Goal: Task Accomplishment & Management: Manage account settings

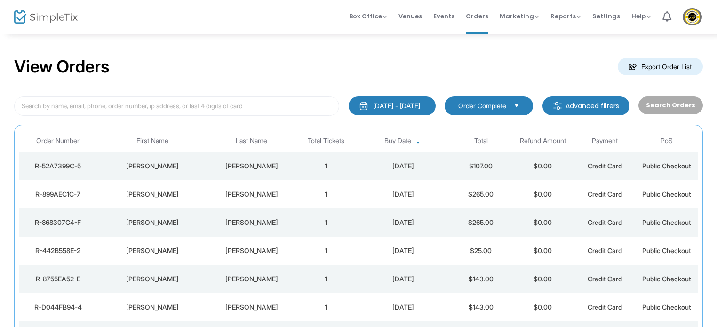
click at [174, 165] on div "[PERSON_NAME]" at bounding box center [152, 165] width 107 height 9
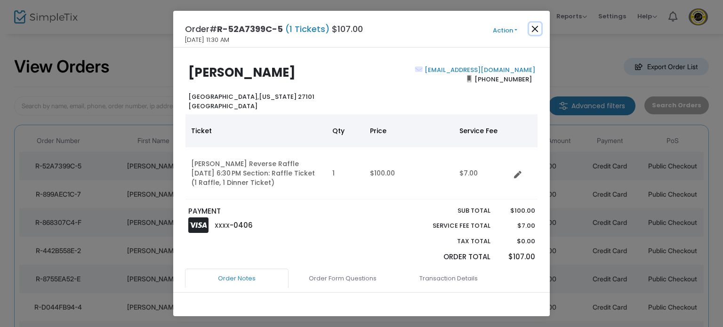
drag, startPoint x: 534, startPoint y: 30, endPoint x: 587, endPoint y: 13, distance: 55.8
click at [535, 29] on button "Close" at bounding box center [535, 29] width 12 height 12
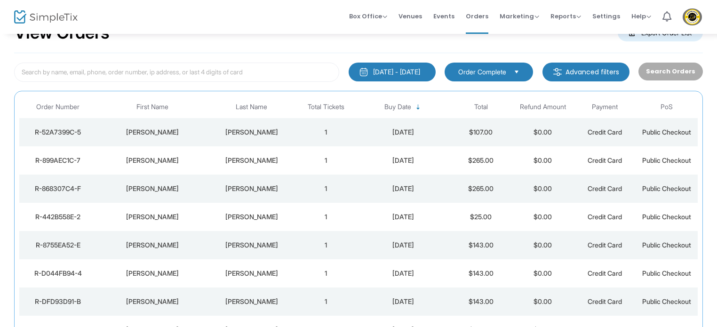
scroll to position [50, 0]
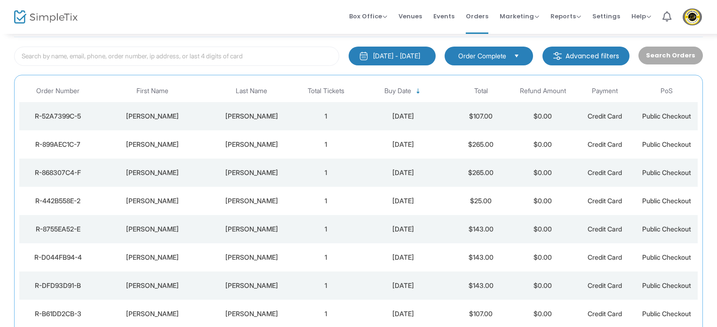
click at [689, 18] on img at bounding box center [692, 16] width 19 height 17
click at [688, 17] on img at bounding box center [692, 16] width 19 height 17
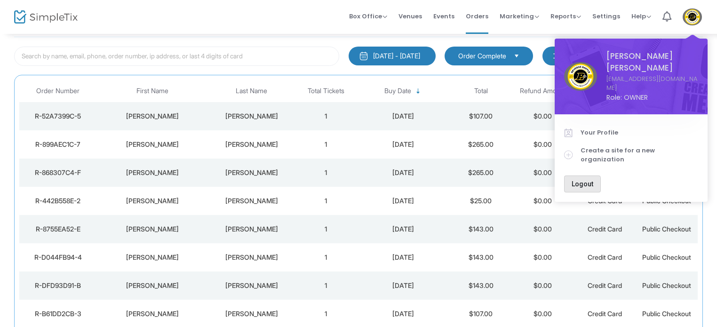
click at [581, 180] on span "Logout" at bounding box center [583, 184] width 22 height 8
